Goal: Task Accomplishment & Management: Use online tool/utility

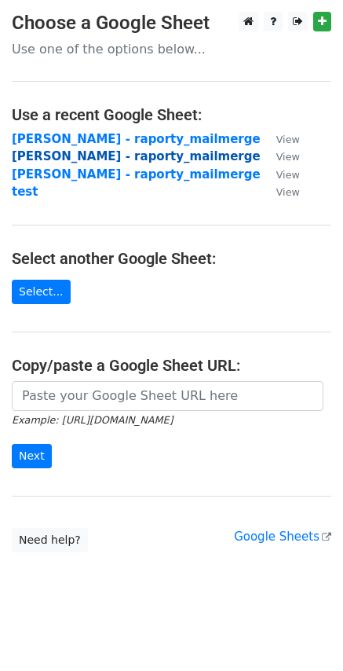
click at [112, 160] on strong "[PERSON_NAME] - raporty_mailmerge" at bounding box center [136, 156] width 249 height 14
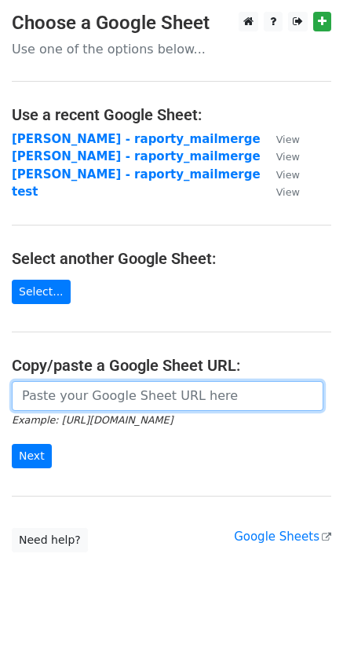
click at [92, 407] on input "url" at bounding box center [168, 396] width 312 height 30
paste input "https://docs.google.com/spreadsheets/d/1BPb9_UXQGUFbxaPJXuTfw5JOByZGoyCIgRHNU7B…"
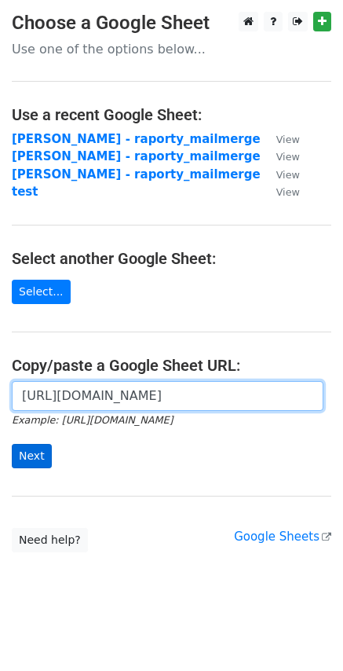
type input "https://docs.google.com/spreadsheets/d/1BPb9_UXQGUFbxaPJXuTfw5JOByZGoyCIgRHNU7B…"
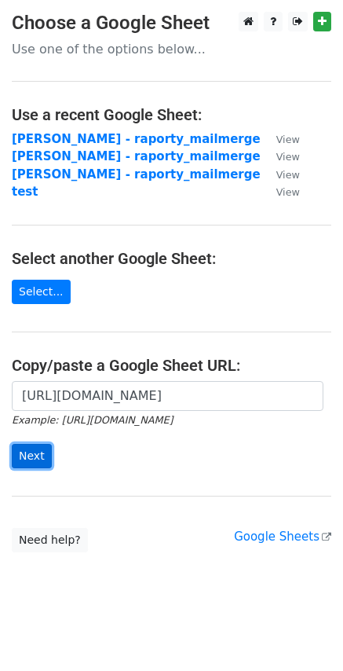
scroll to position [0, 0]
click at [37, 457] on input "Next" at bounding box center [32, 456] width 40 height 24
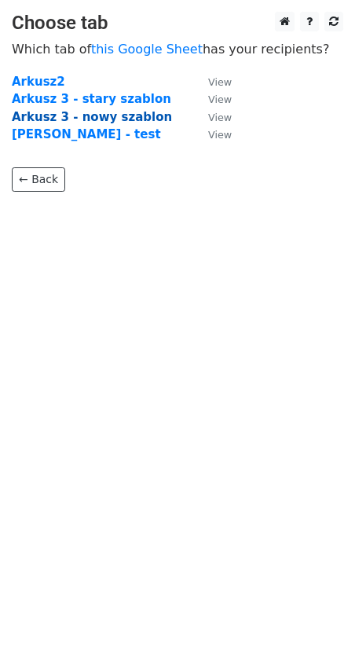
click at [119, 121] on strong "Arkusz 3 - nowy szablon" at bounding box center [92, 117] width 160 height 14
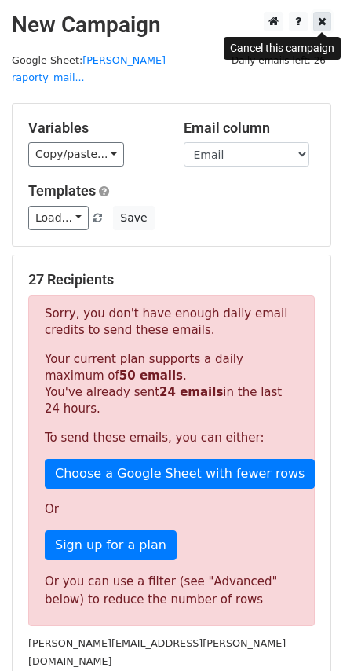
click at [325, 19] on icon at bounding box center [322, 21] width 9 height 11
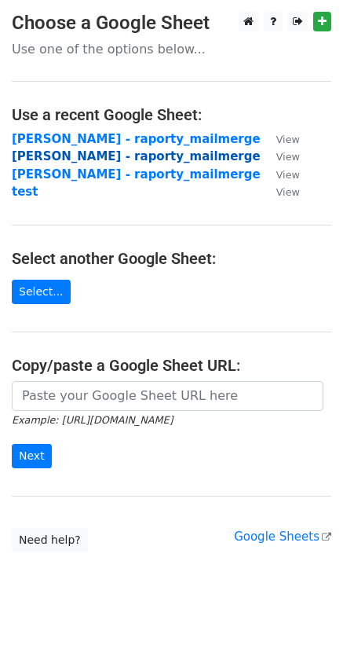
click at [97, 160] on strong "Piotr Peciak - raporty_mailmerge" at bounding box center [136, 156] width 249 height 14
click at [92, 425] on small "Example: https://docs.google.com/spreadsheets/d/abc/edit" at bounding box center [92, 420] width 161 height 12
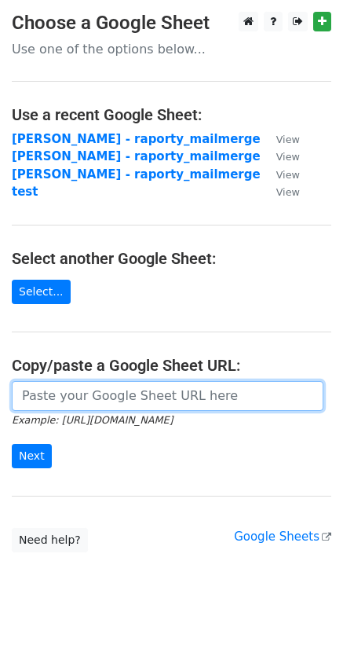
click at [97, 398] on input "url" at bounding box center [168, 396] width 312 height 30
paste input "https://docs.google.com/spreadsheets/d/1BPb9_UXQGUFbxaPJXuTfw5JOByZGoyCIgRHNU7B…"
type input "https://docs.google.com/spreadsheets/d/1BPb9_UXQGUFbxaPJXuTfw5JOByZGoyCIgRHNU7B…"
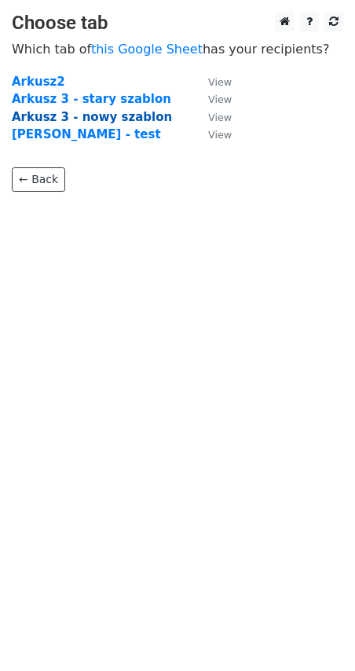
click at [107, 116] on strong "Arkusz 3 - nowy szablon" at bounding box center [92, 117] width 160 height 14
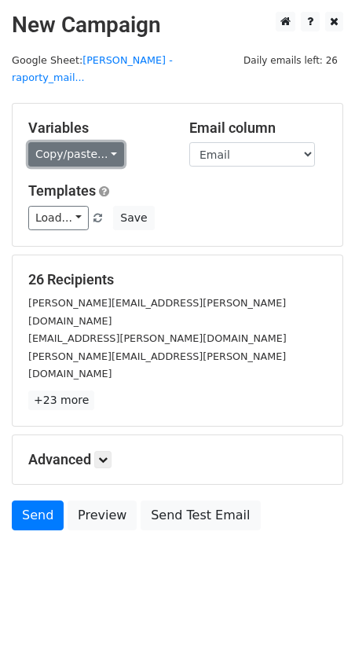
click at [99, 146] on link "Copy/paste..." at bounding box center [76, 154] width 96 height 24
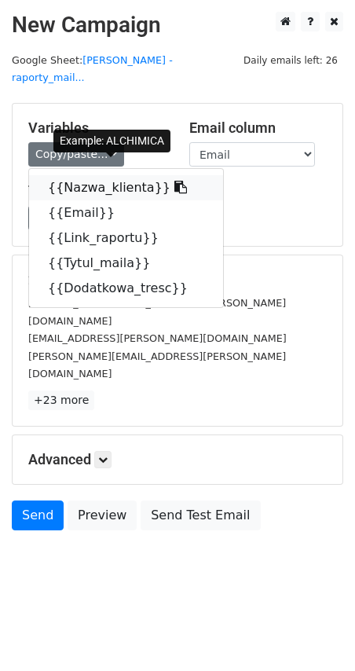
click at [173, 182] on link "{{Nazwa_klienta}}" at bounding box center [126, 187] width 194 height 25
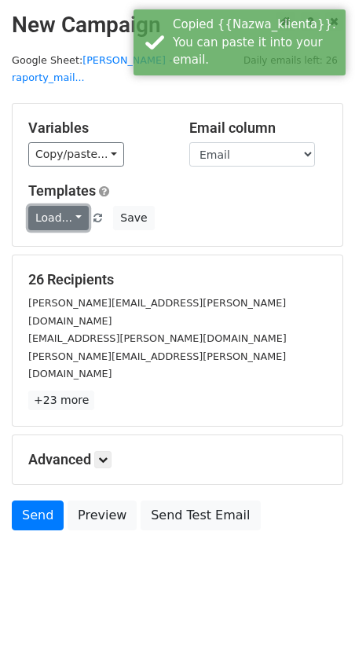
click at [66, 206] on link "Load..." at bounding box center [58, 218] width 61 height 24
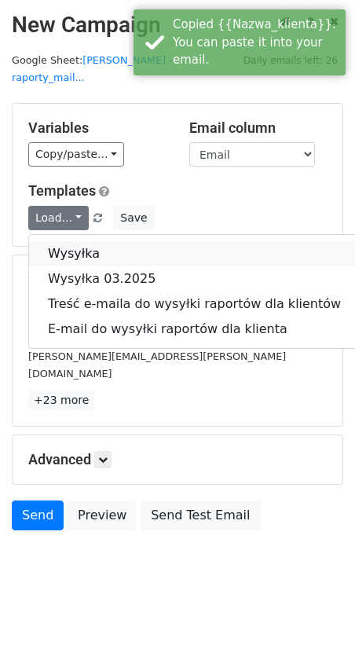
click at [106, 241] on link "Wysyłka" at bounding box center [194, 253] width 331 height 25
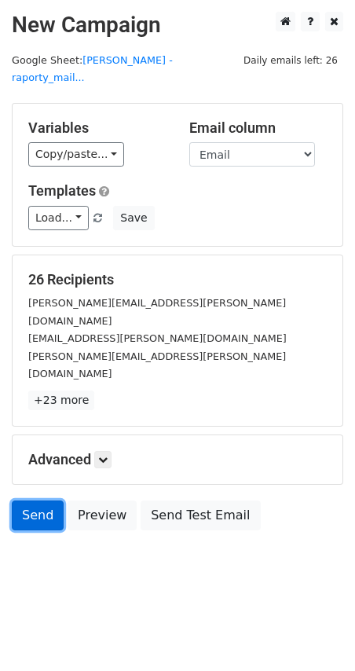
click at [20, 501] on link "Send" at bounding box center [38, 516] width 52 height 30
